Goal: Check status: Check status

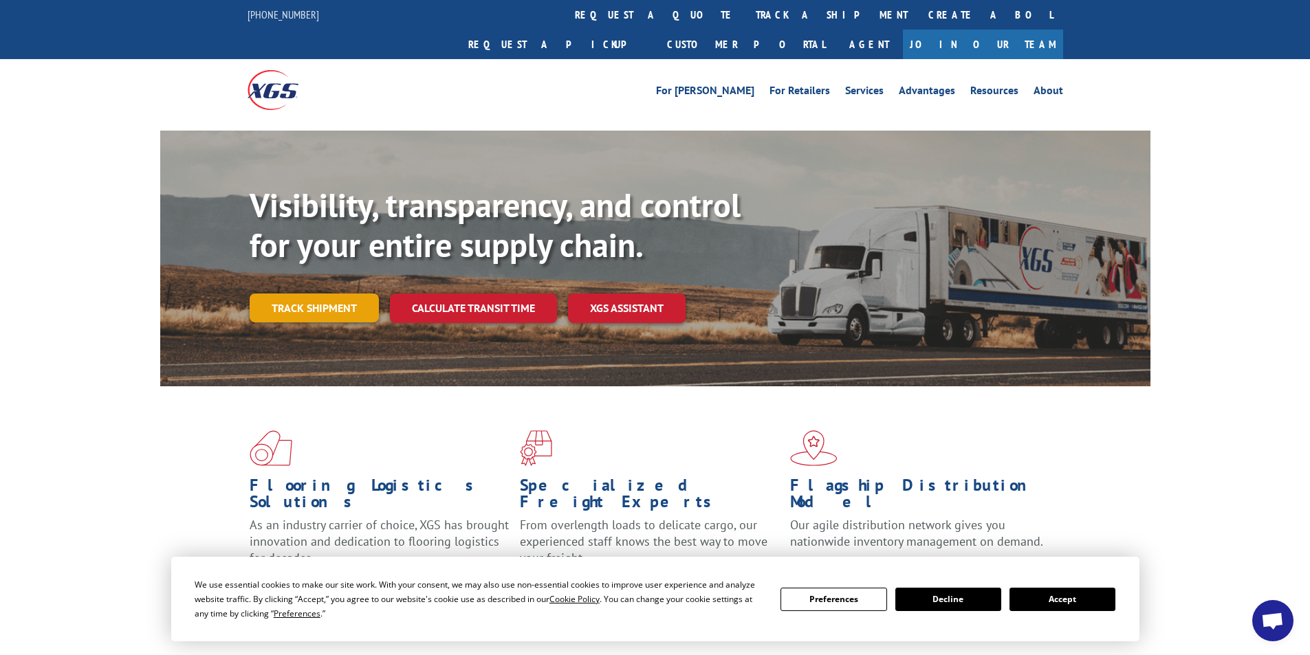
click at [339, 294] on link "Track shipment" at bounding box center [314, 308] width 129 height 29
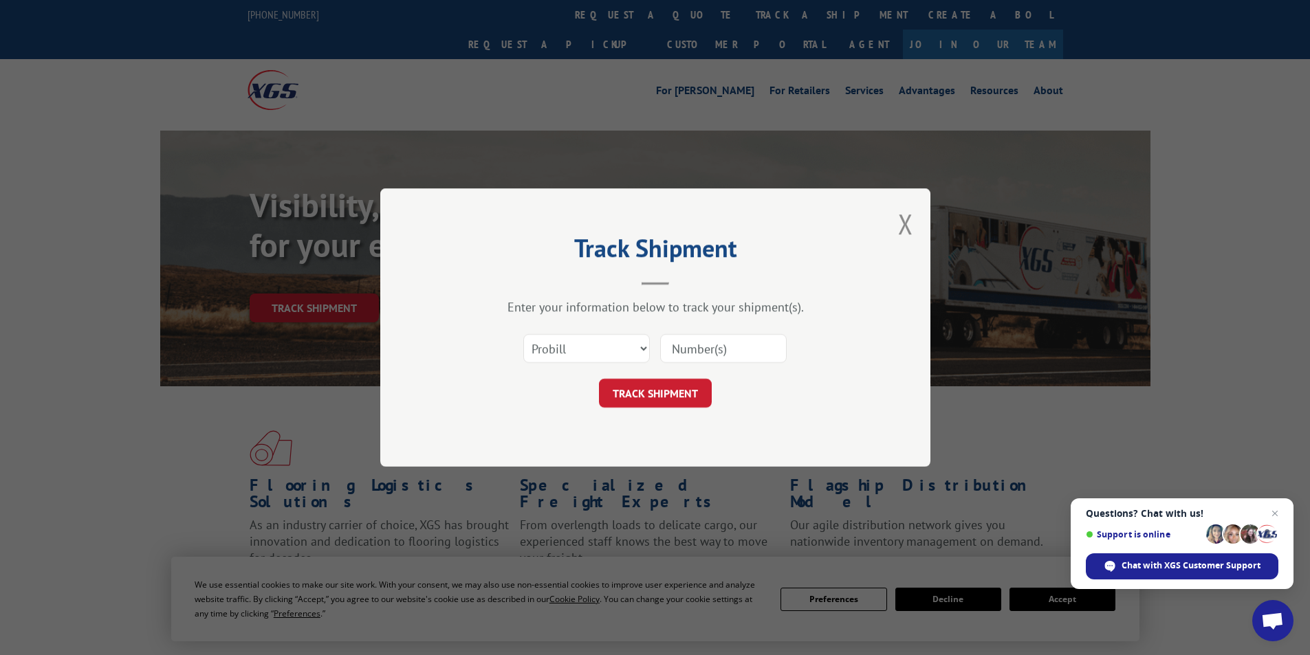
click at [690, 348] on input at bounding box center [723, 348] width 126 height 29
type input "09302025"
click at [668, 384] on button "TRACK SHIPMENT" at bounding box center [655, 393] width 113 height 29
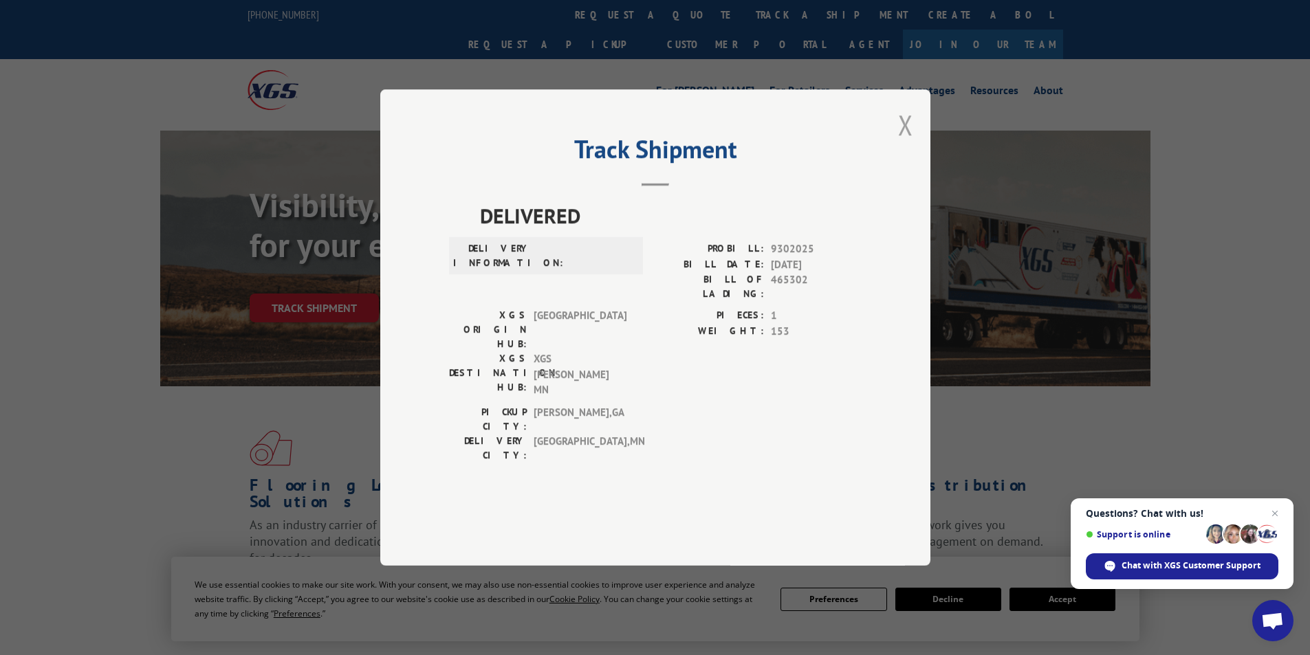
click at [904, 143] on button "Close modal" at bounding box center [905, 125] width 15 height 36
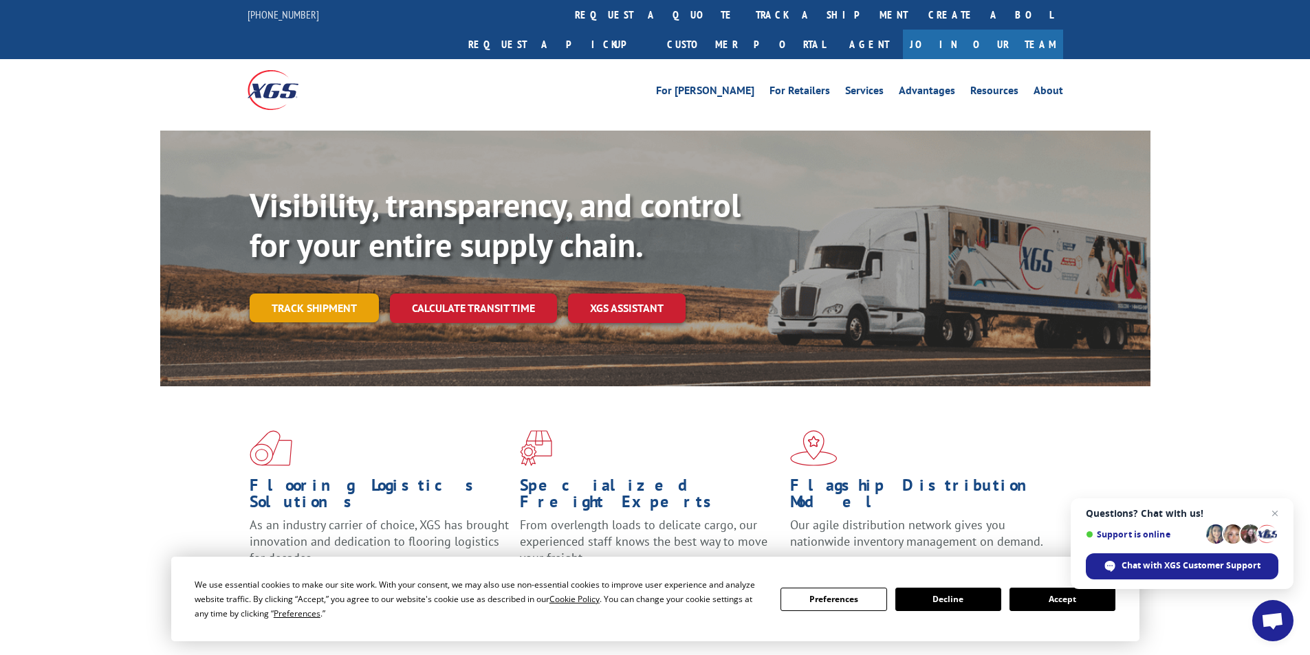
click at [329, 294] on link "Track shipment" at bounding box center [314, 308] width 129 height 29
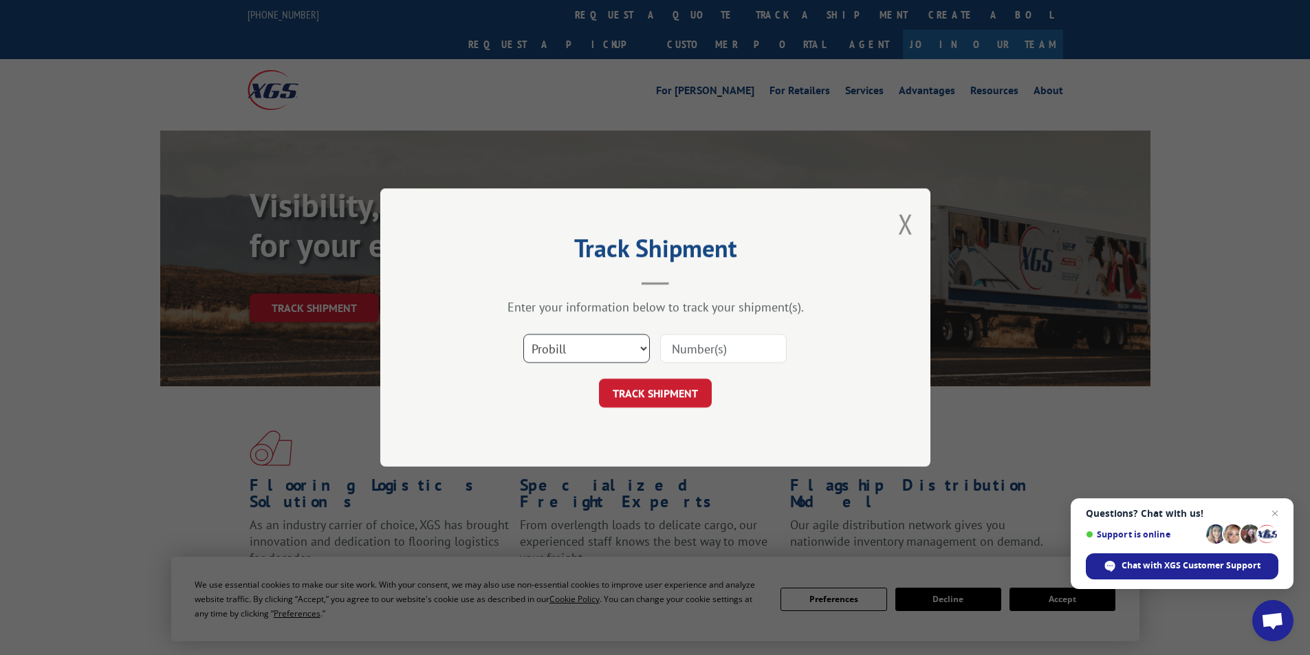
click at [631, 348] on select "Select category... Probill BOL PO" at bounding box center [586, 348] width 126 height 29
click at [718, 341] on input at bounding box center [723, 348] width 126 height 29
type input "09302025"
click at [657, 393] on button "TRACK SHIPMENT" at bounding box center [655, 393] width 113 height 29
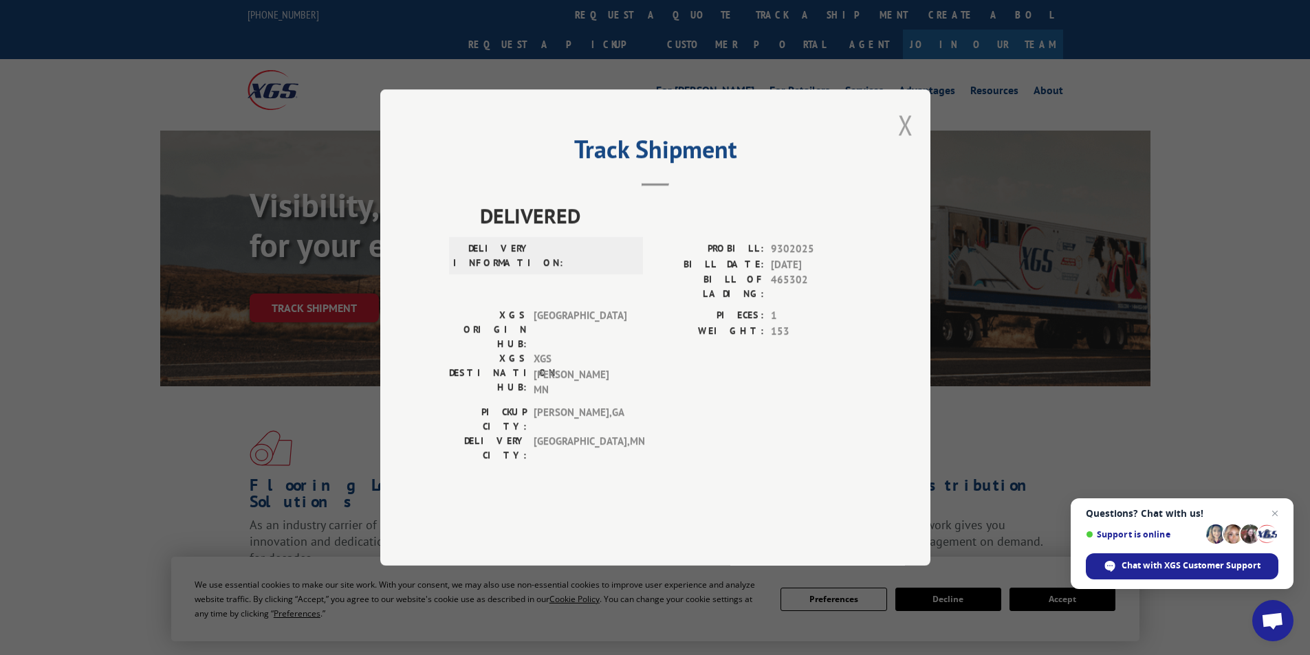
click at [907, 143] on button "Close modal" at bounding box center [905, 125] width 15 height 36
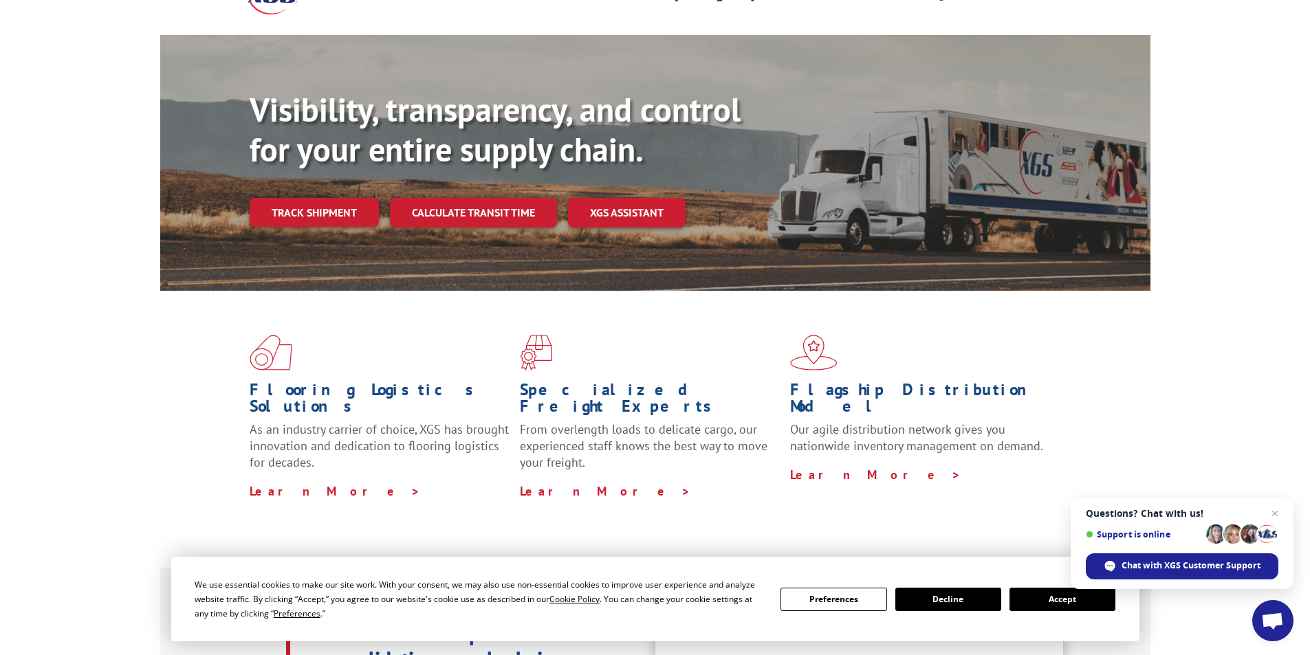
scroll to position [69, 0]
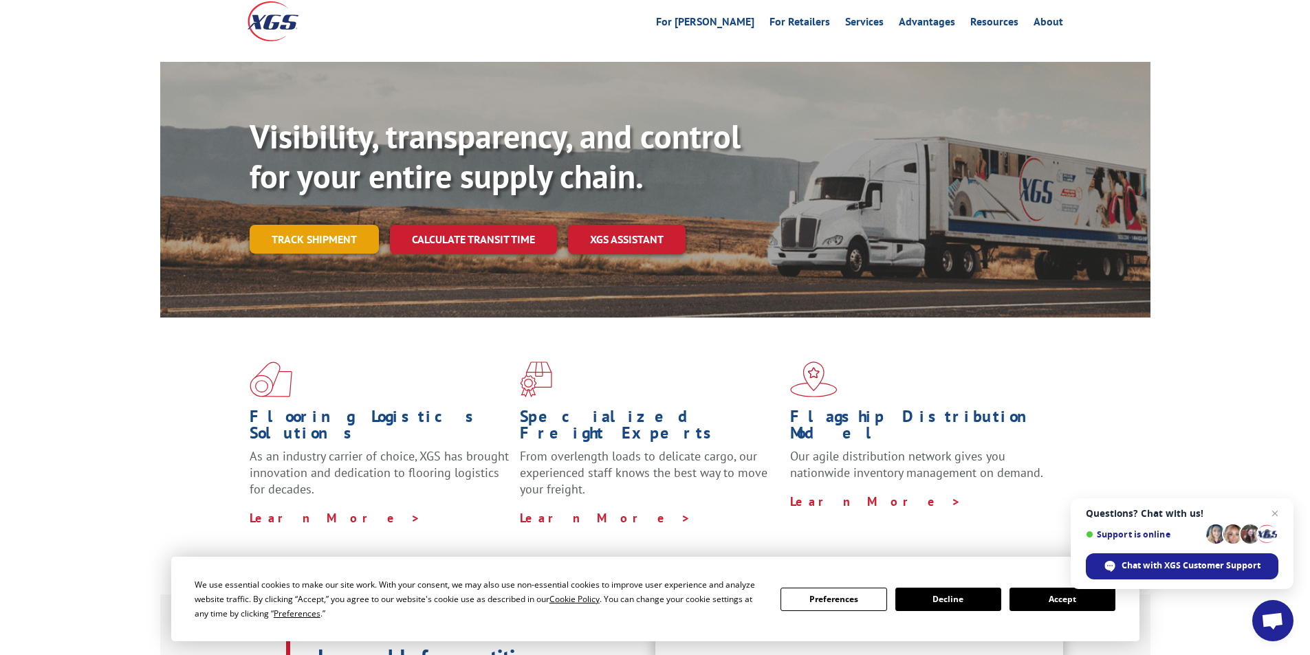
click at [327, 225] on link "Track shipment" at bounding box center [314, 239] width 129 height 29
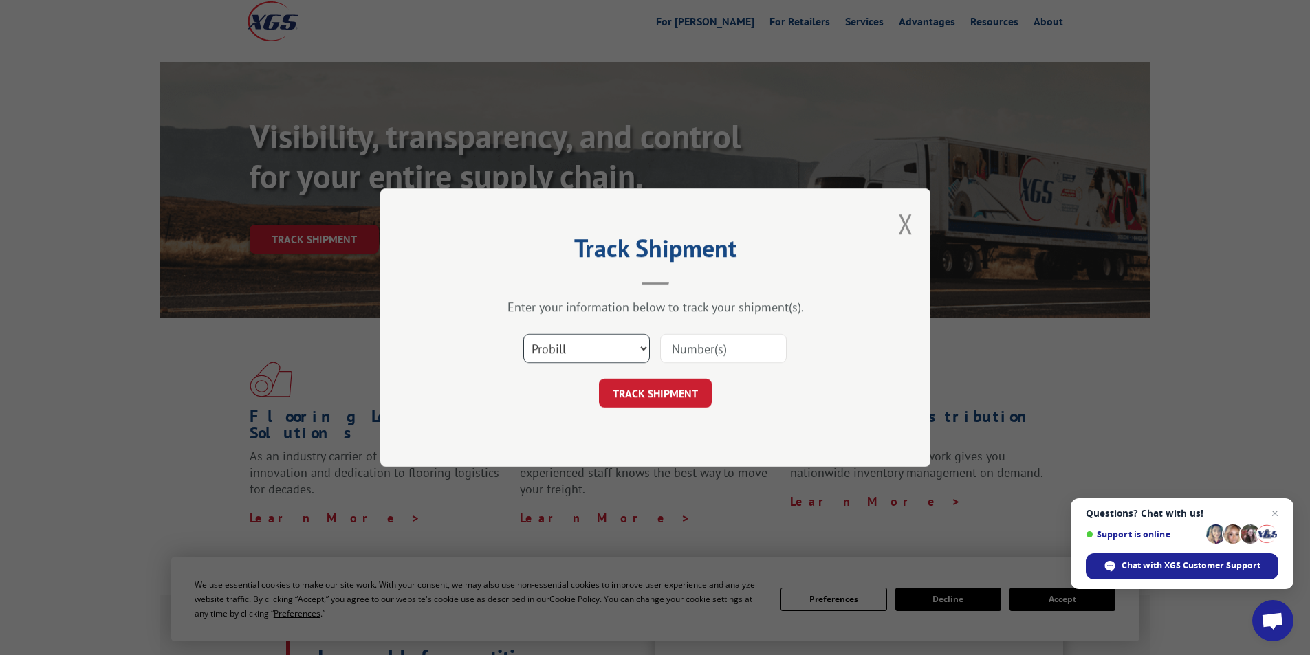
click at [593, 357] on select "Select category... Probill BOL PO" at bounding box center [586, 348] width 126 height 29
select select "bol"
click at [523, 334] on select "Select category... Probill BOL PO" at bounding box center [586, 348] width 126 height 29
click at [725, 342] on input at bounding box center [723, 348] width 126 height 29
type input "09302025"
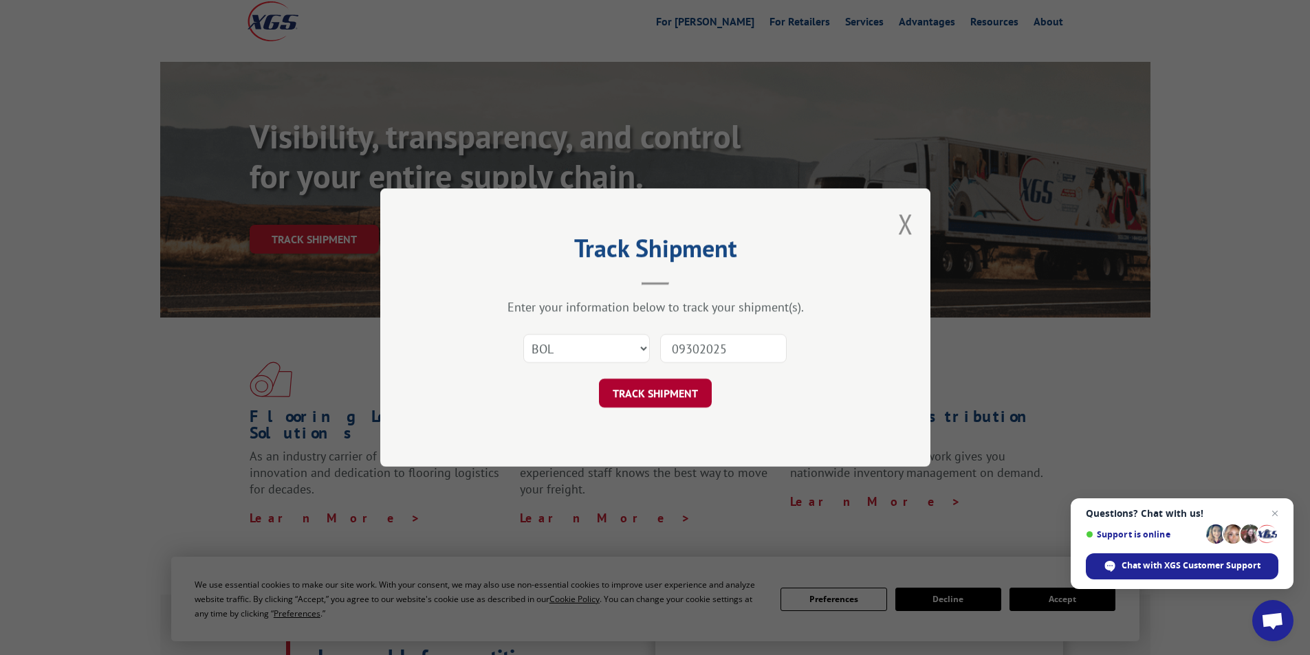
click at [642, 396] on button "TRACK SHIPMENT" at bounding box center [655, 393] width 113 height 29
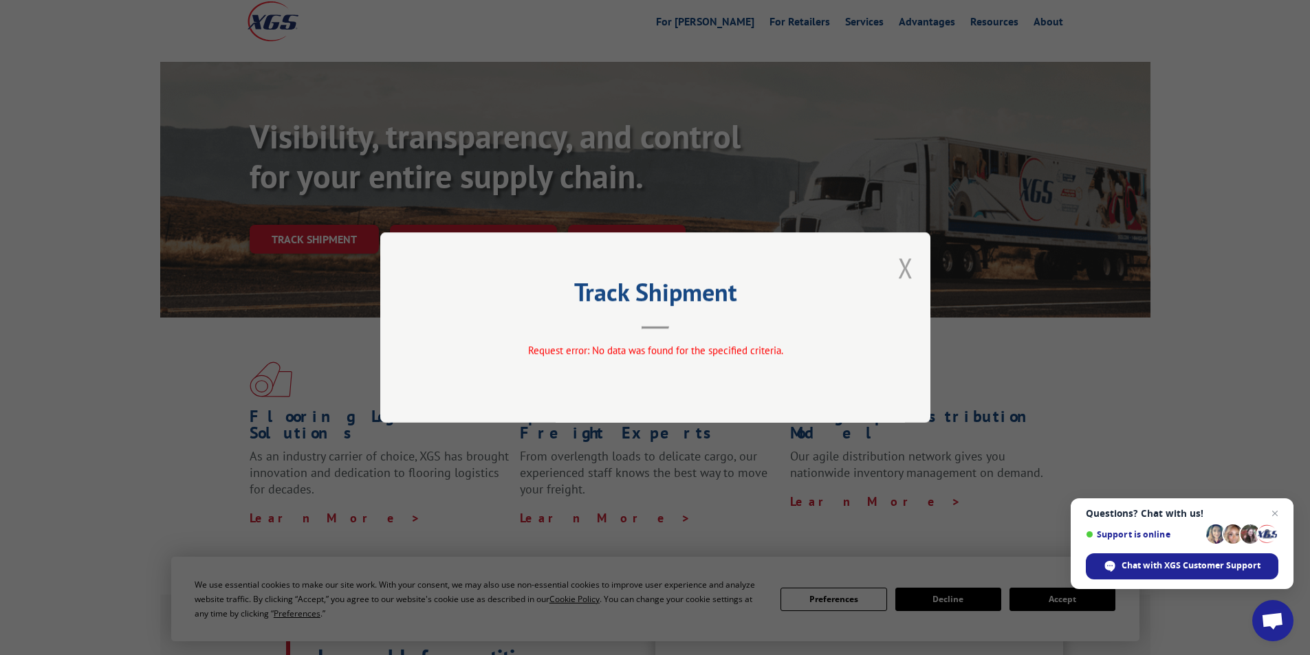
click at [899, 270] on button "Close modal" at bounding box center [905, 268] width 15 height 36
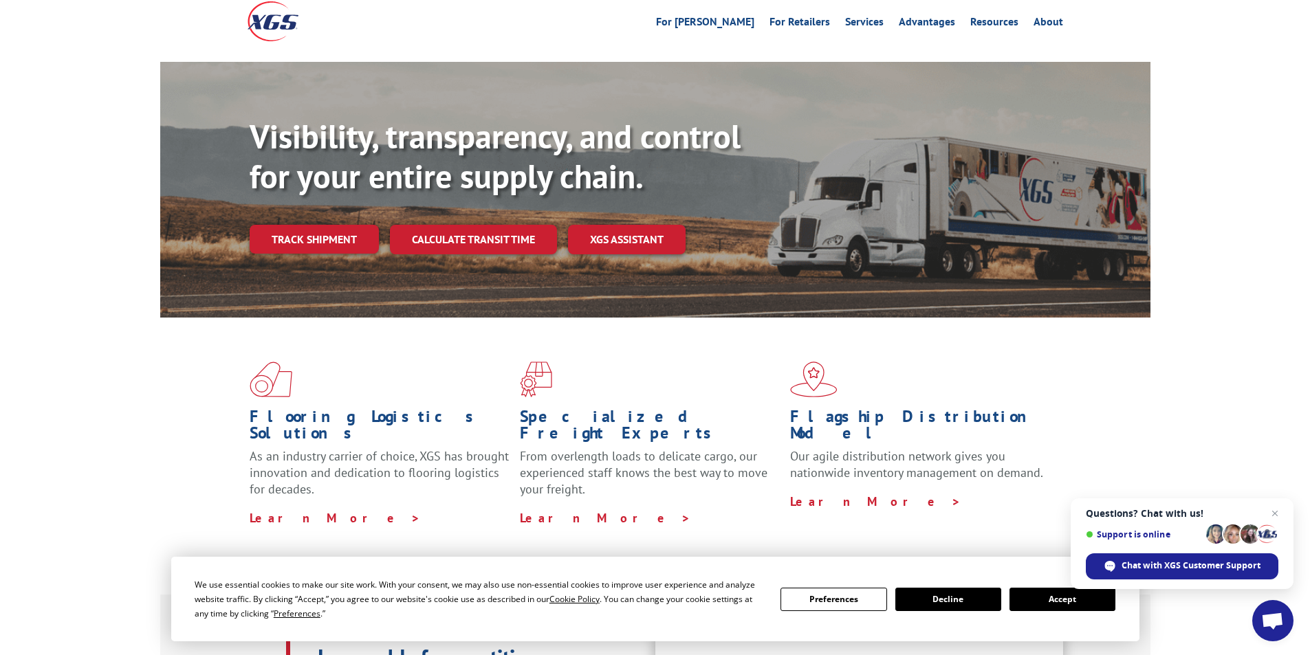
click at [366, 225] on div "Visibility, transparency, and control for your entire supply chain. Track shipm…" at bounding box center [700, 213] width 901 height 192
click at [353, 225] on link "Track shipment" at bounding box center [314, 239] width 129 height 29
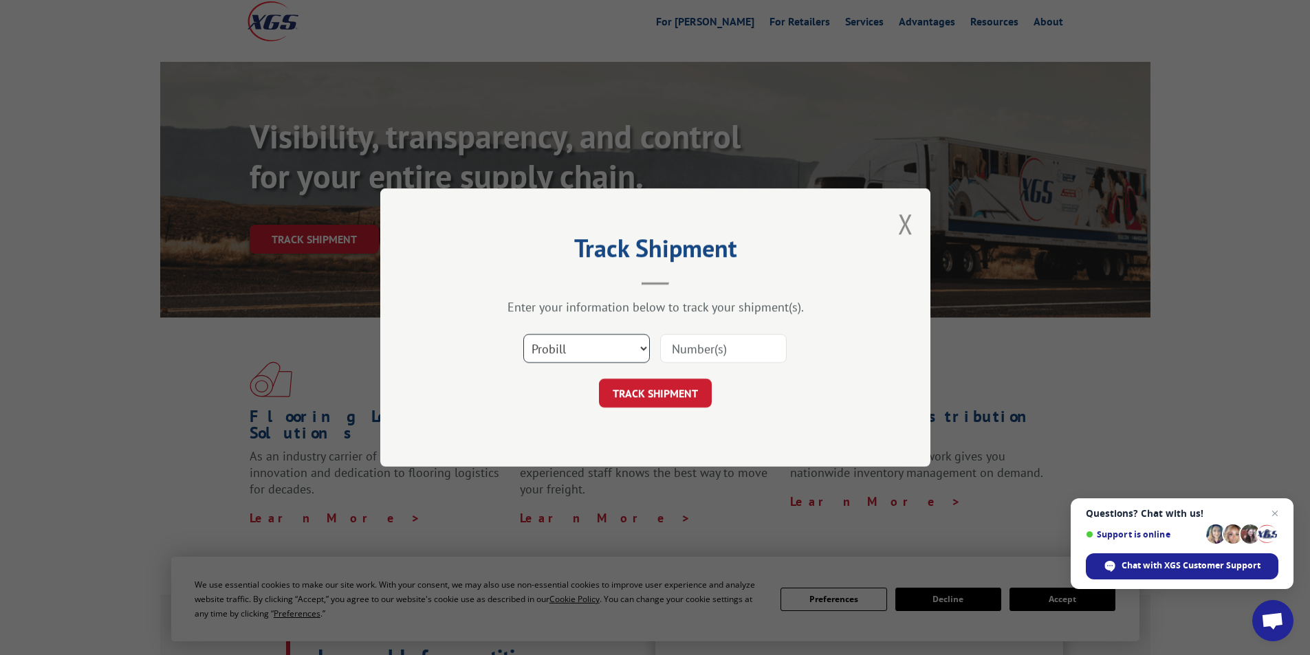
click at [574, 357] on select "Select category... Probill BOL PO" at bounding box center [586, 348] width 126 height 29
select select "po"
click at [523, 334] on select "Select category... Probill BOL PO" at bounding box center [586, 348] width 126 height 29
click at [716, 340] on input at bounding box center [723, 348] width 126 height 29
type input "092925"
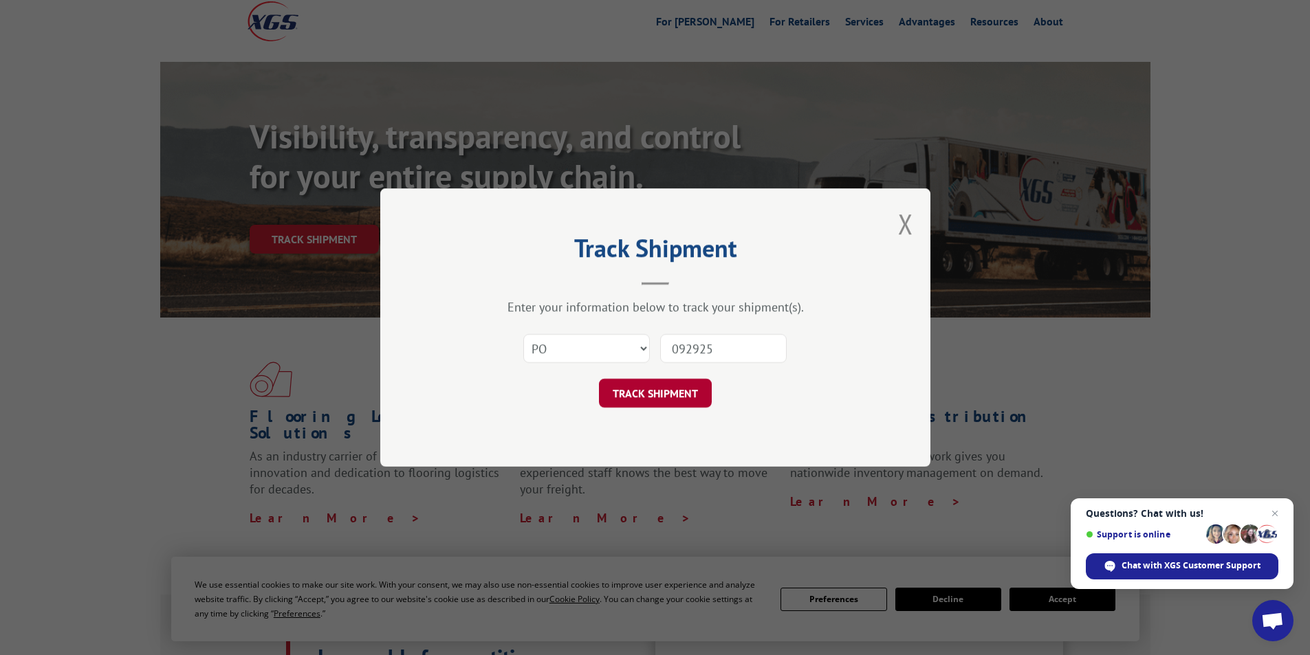
click at [649, 396] on button "TRACK SHIPMENT" at bounding box center [655, 393] width 113 height 29
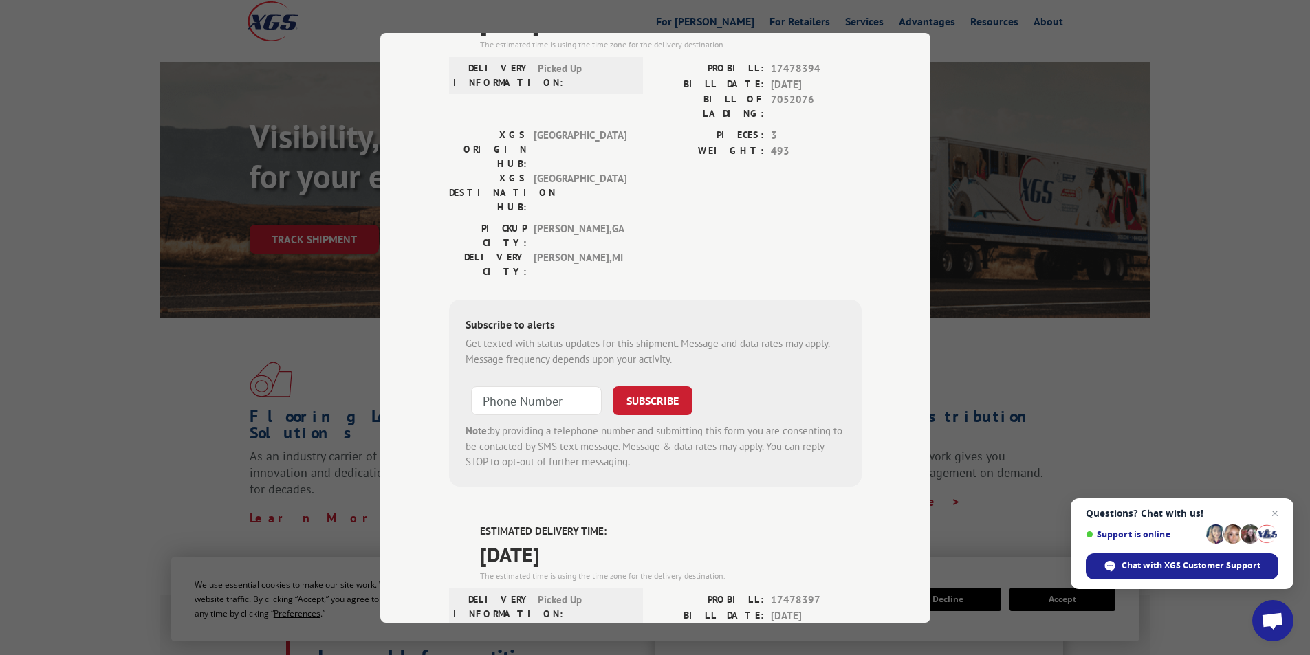
scroll to position [5019, 0]
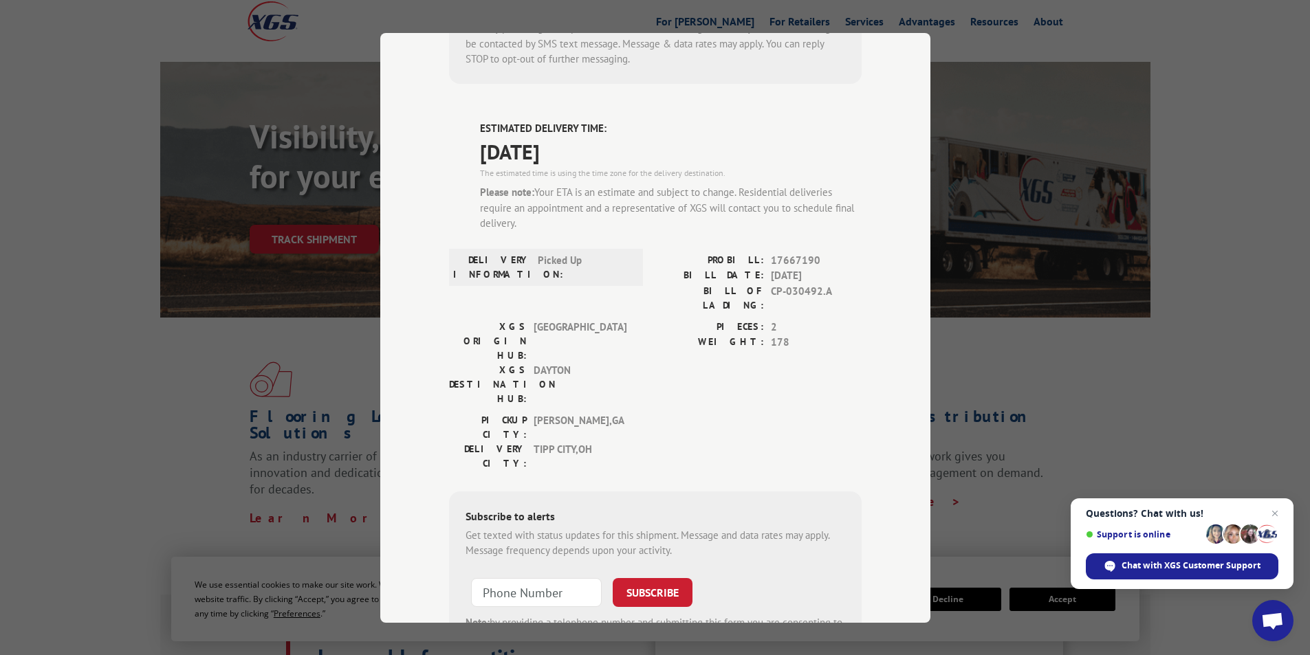
scroll to position [6471, 0]
